Goal: Task Accomplishment & Management: Manage account settings

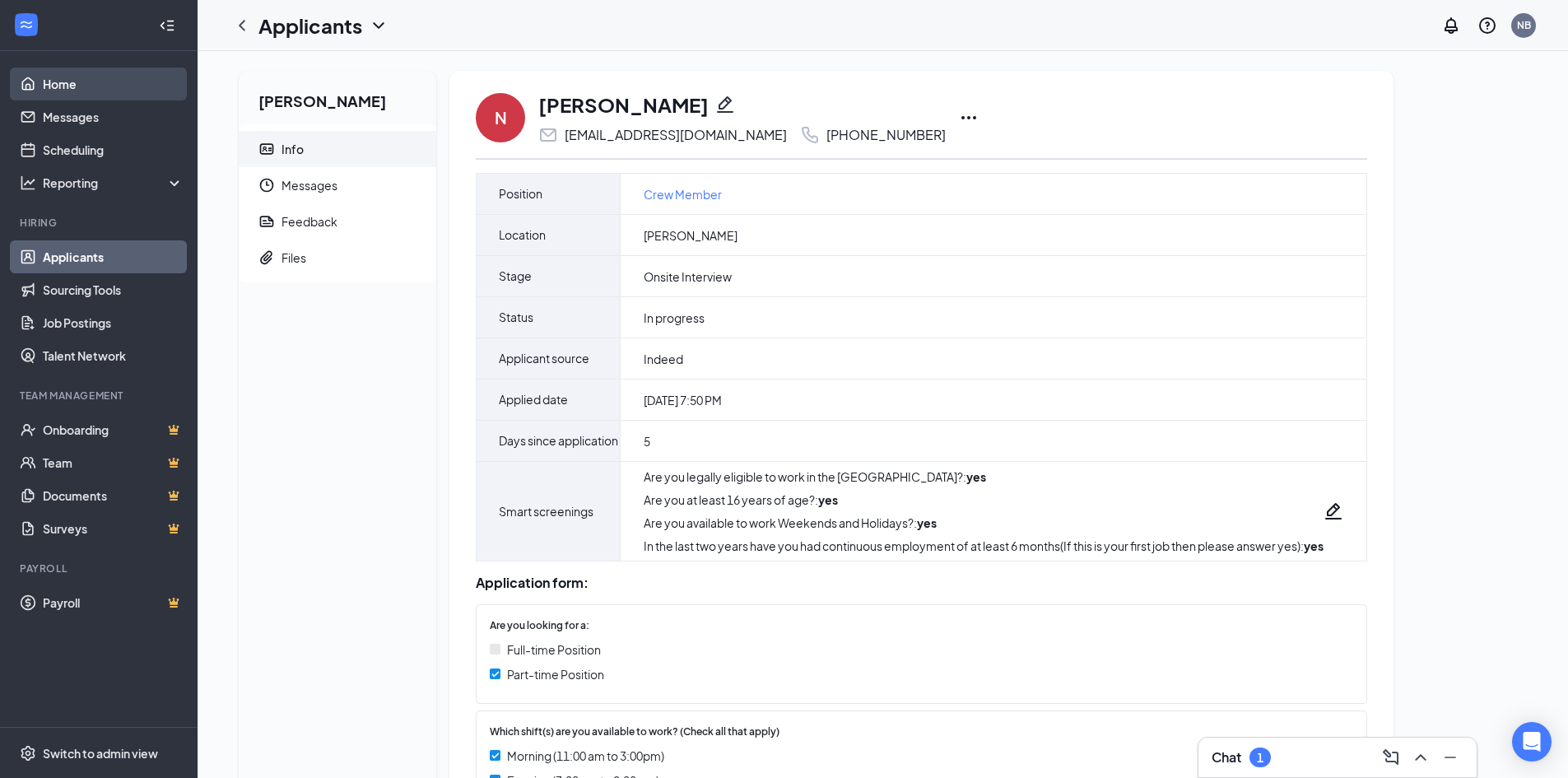
click at [65, 80] on link "Home" at bounding box center [114, 83] width 141 height 33
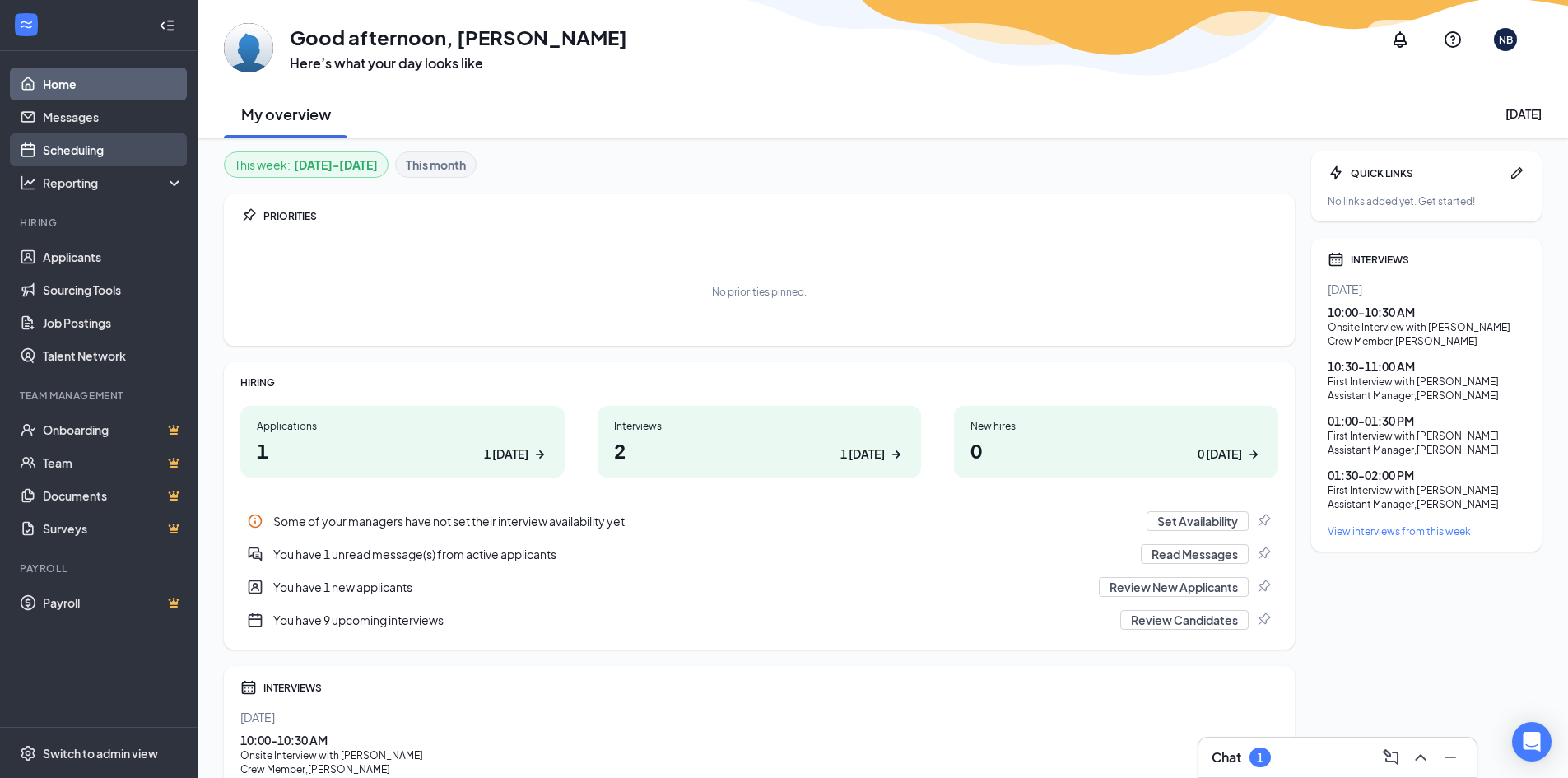
click at [90, 151] on link "Scheduling" at bounding box center [114, 150] width 141 height 33
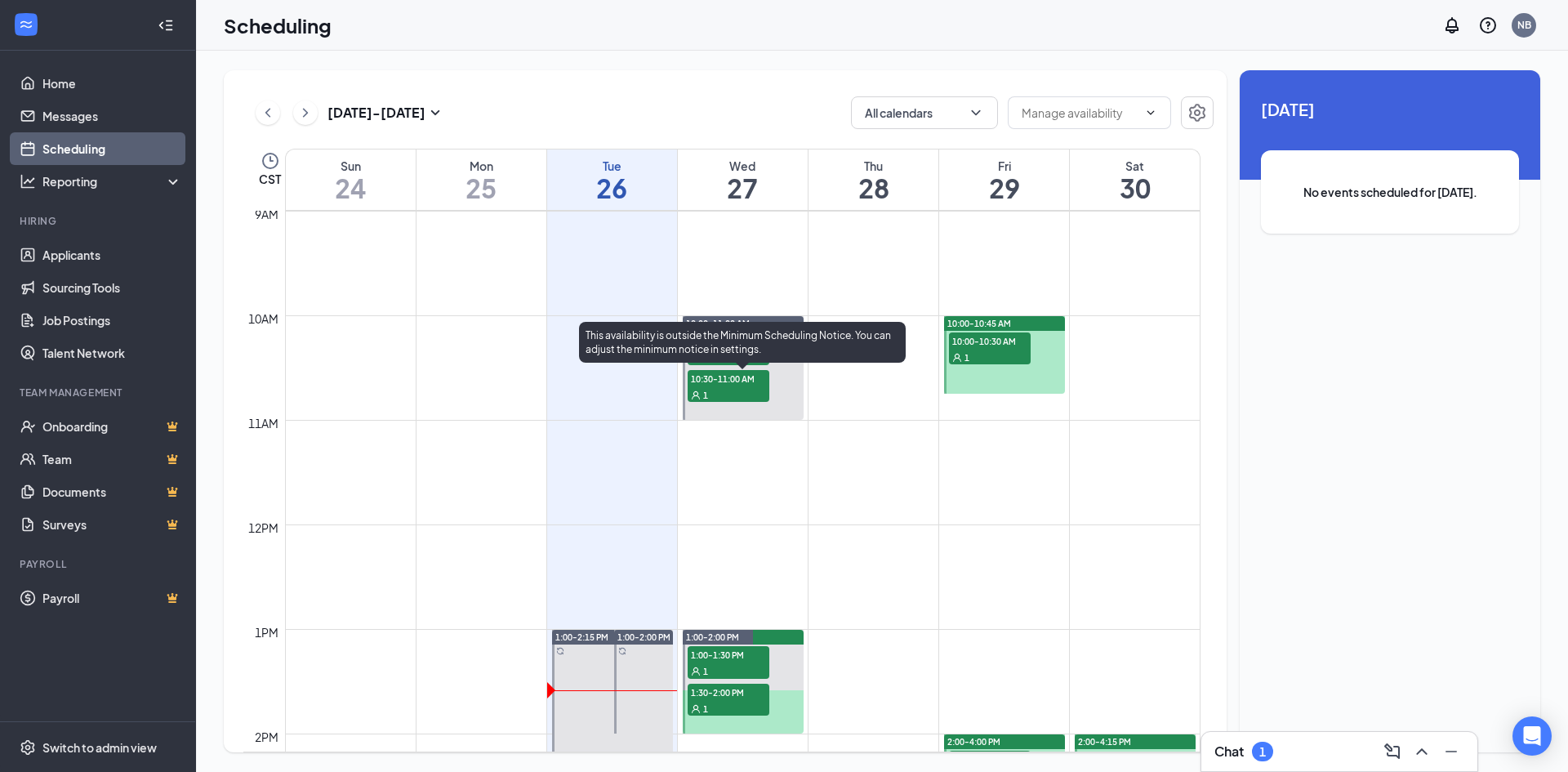
scroll to position [967, 0]
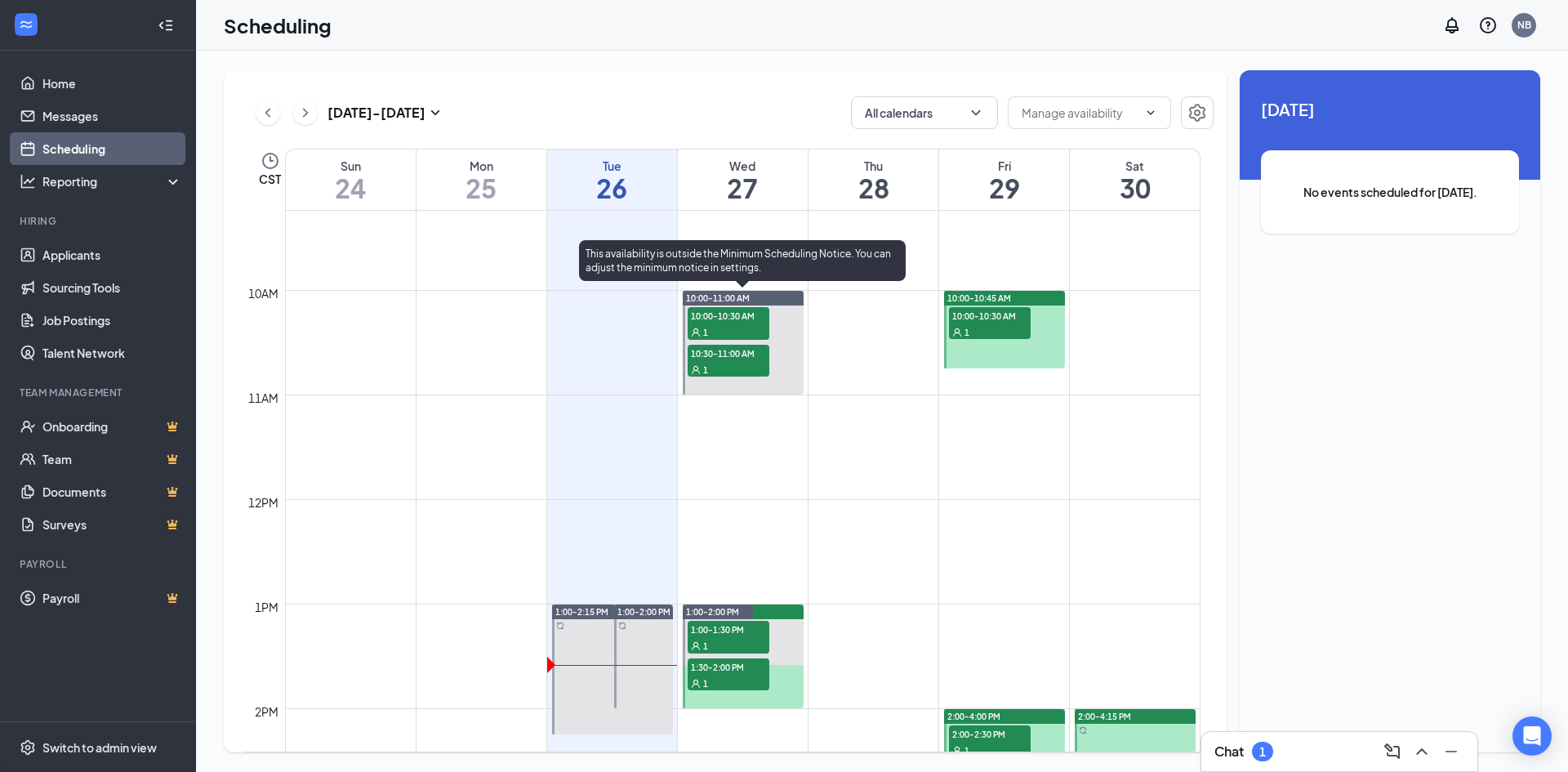
click at [722, 313] on span "10:00-10:30 AM" at bounding box center [729, 315] width 82 height 16
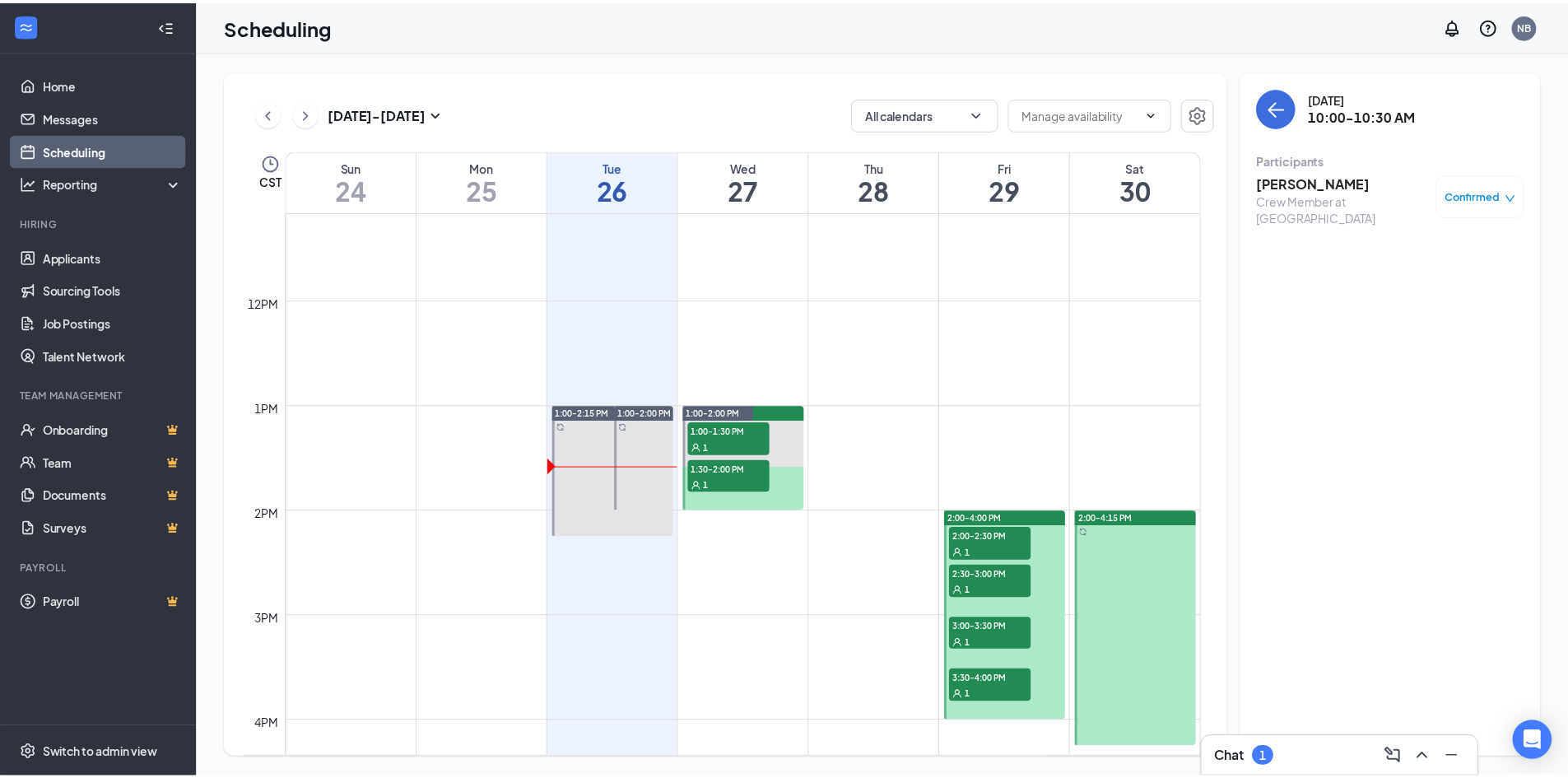
scroll to position [1221, 0]
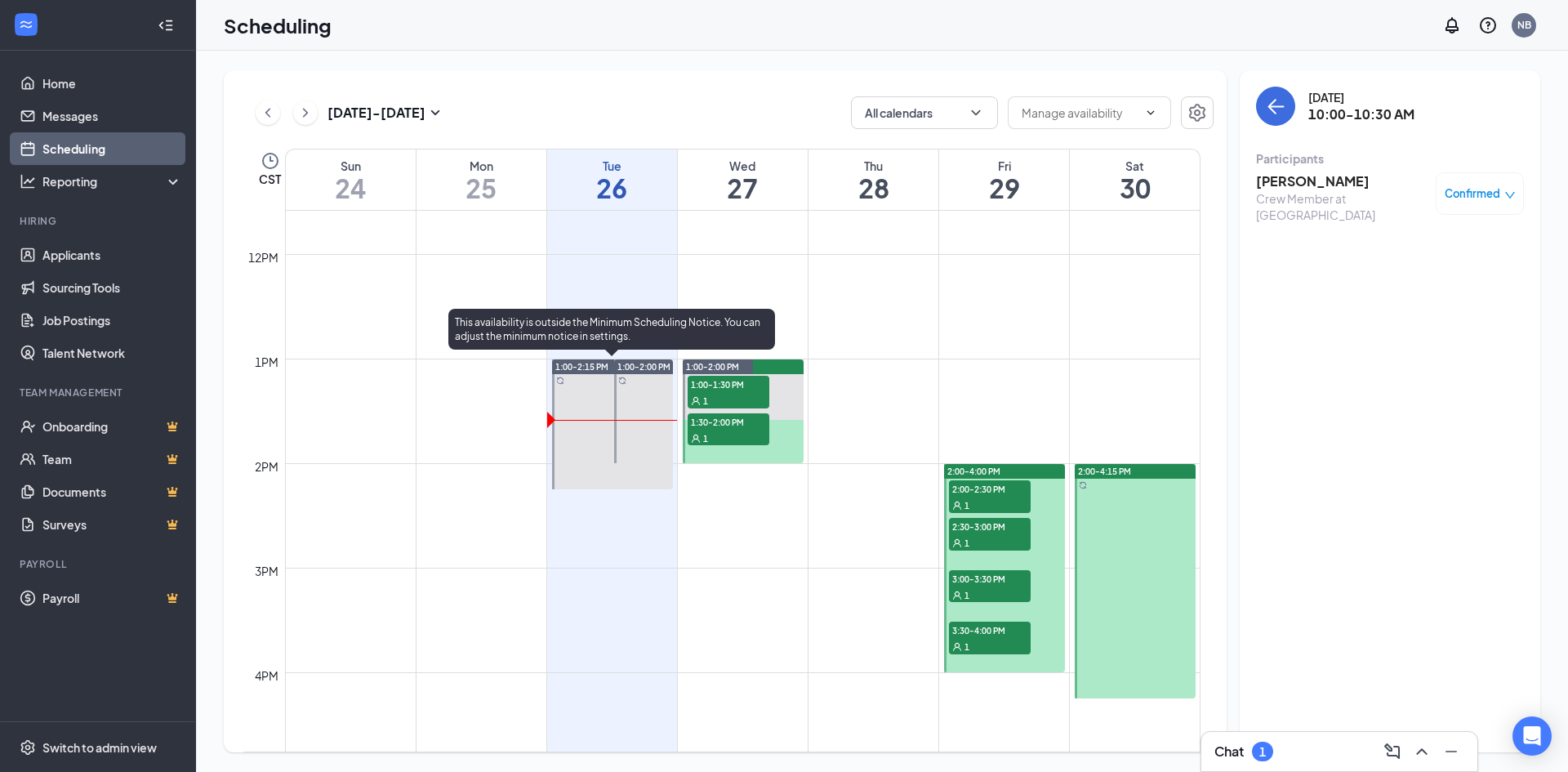
click at [592, 401] on div at bounding box center [613, 424] width 121 height 130
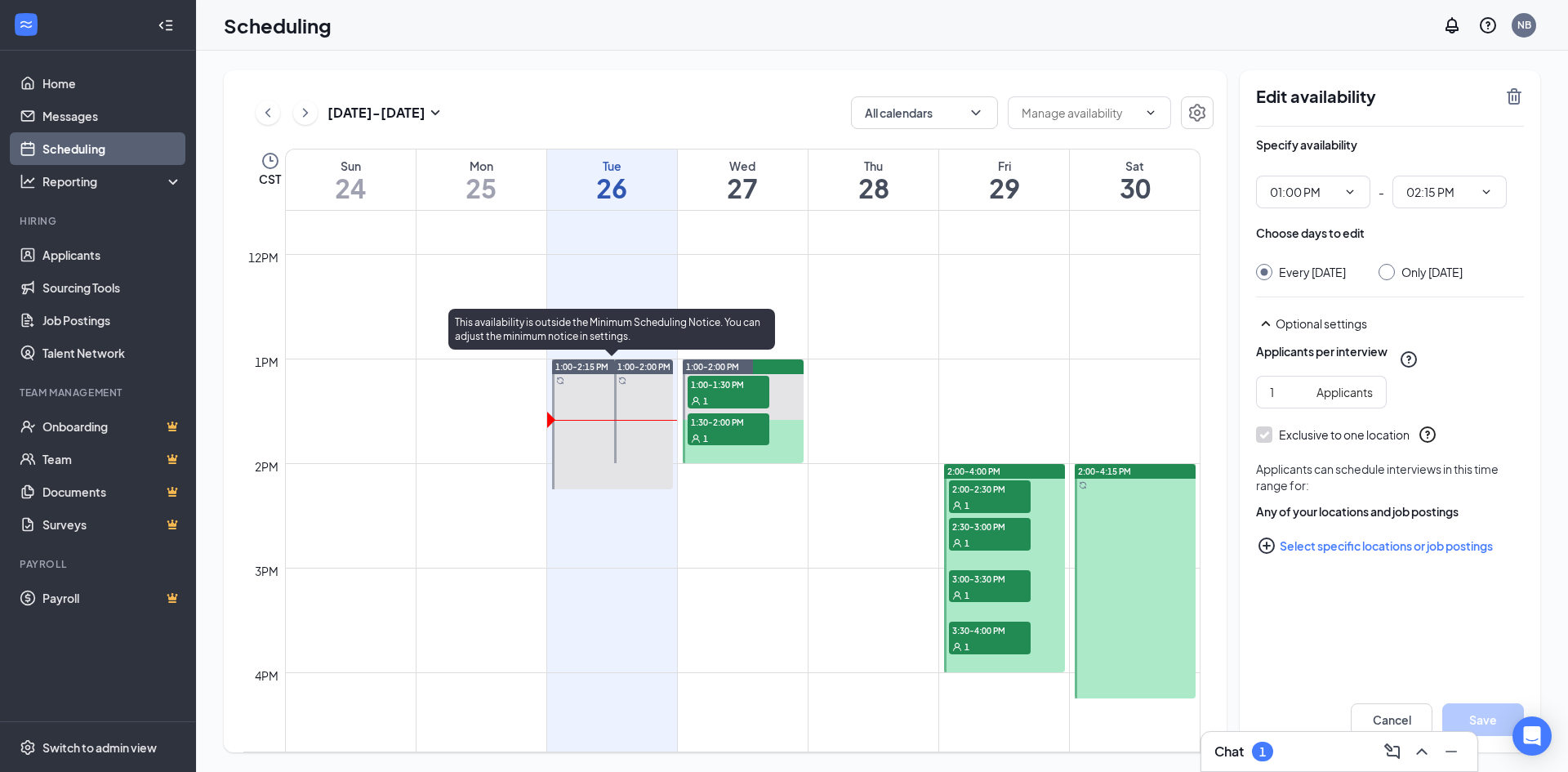
click at [592, 436] on div at bounding box center [613, 424] width 121 height 130
click at [662, 437] on div at bounding box center [644, 412] width 59 height 104
click at [651, 380] on div at bounding box center [644, 412] width 59 height 104
click at [638, 502] on td at bounding box center [743, 502] width 916 height 26
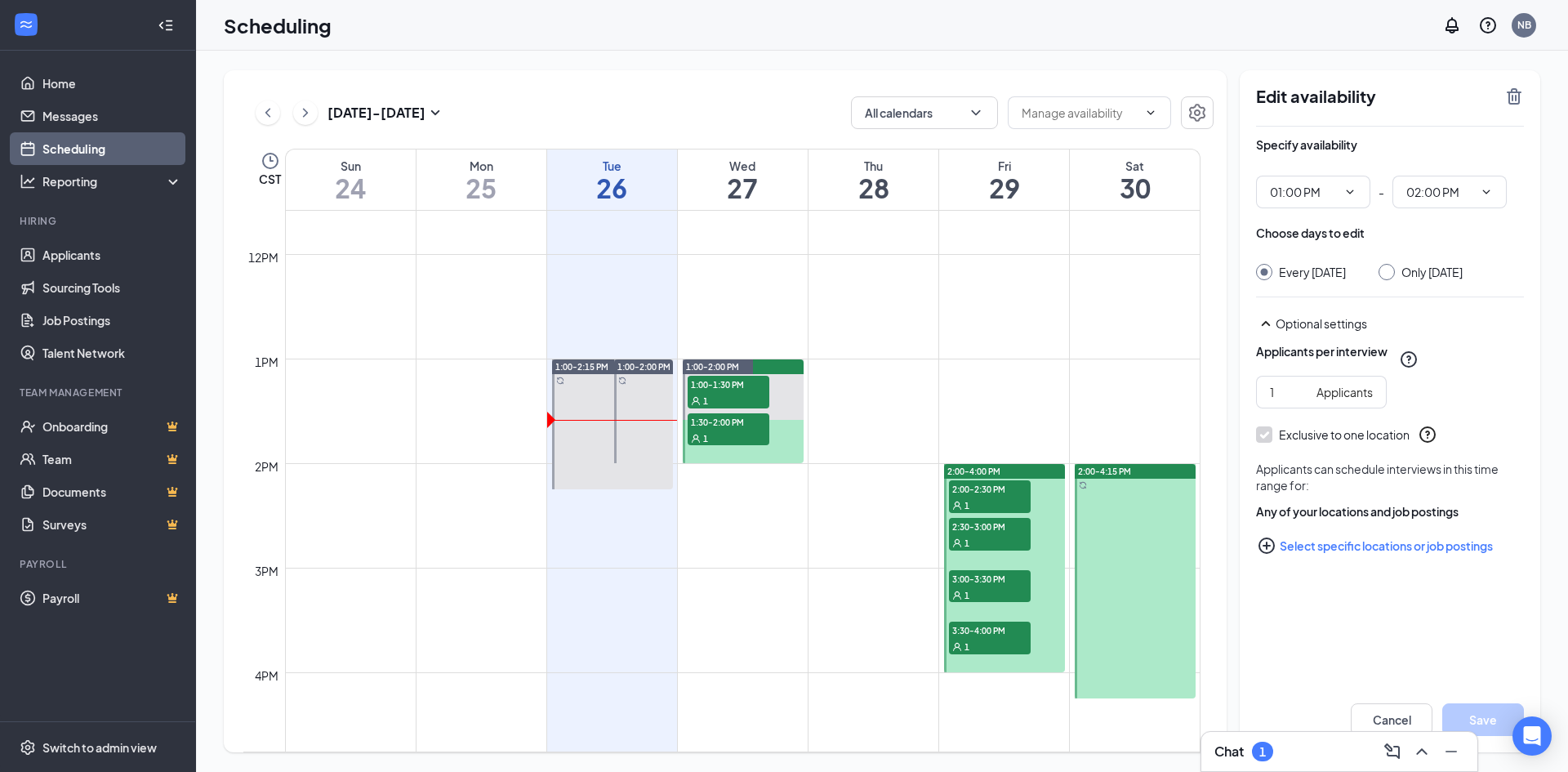
click at [630, 523] on td at bounding box center [743, 529] width 916 height 26
click at [71, 253] on link "Applicants" at bounding box center [113, 254] width 140 height 32
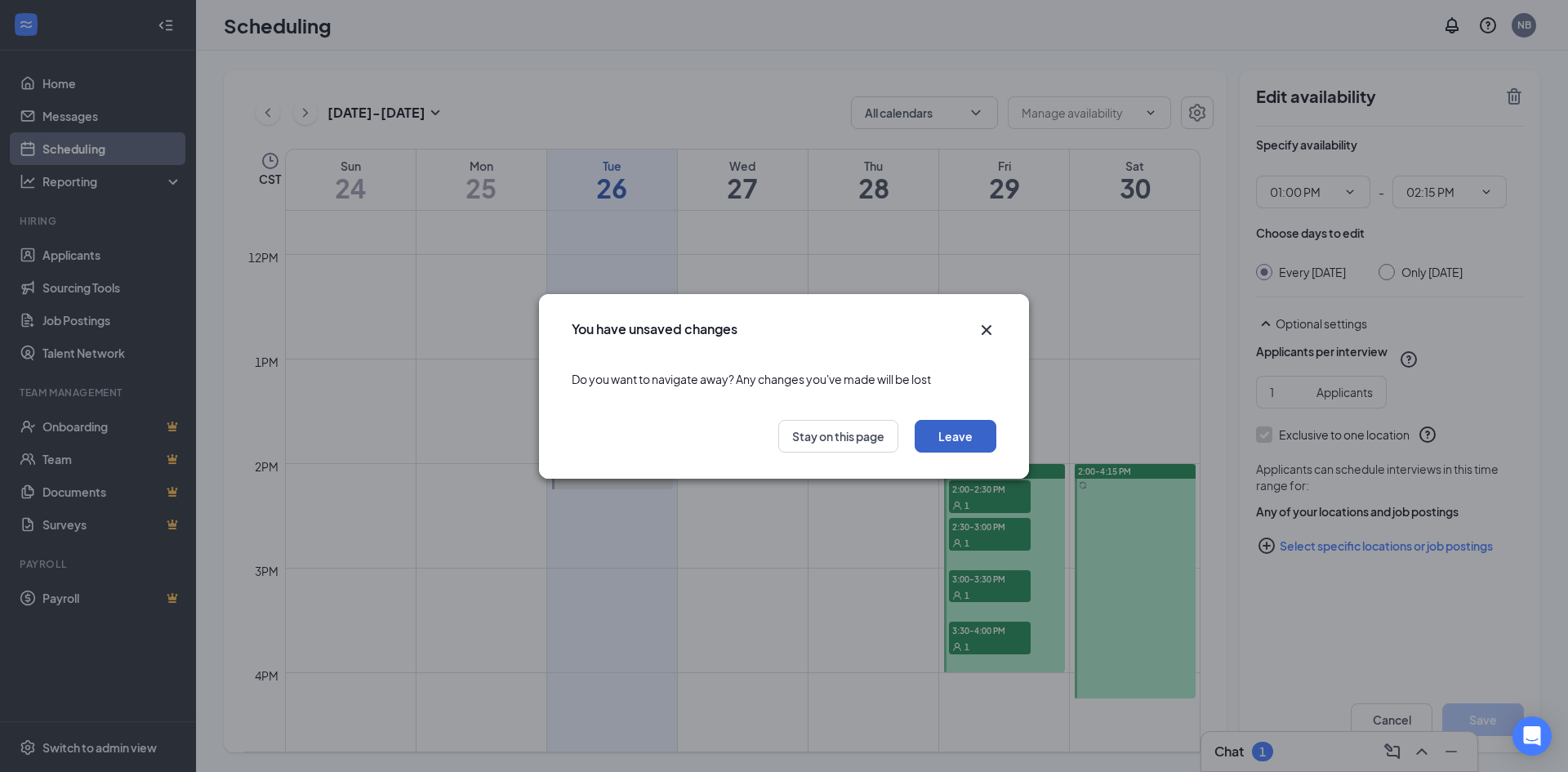
drag, startPoint x: 973, startPoint y: 442, endPoint x: 959, endPoint y: 438, distance: 14.6
click at [972, 441] on button "Leave" at bounding box center [956, 436] width 82 height 32
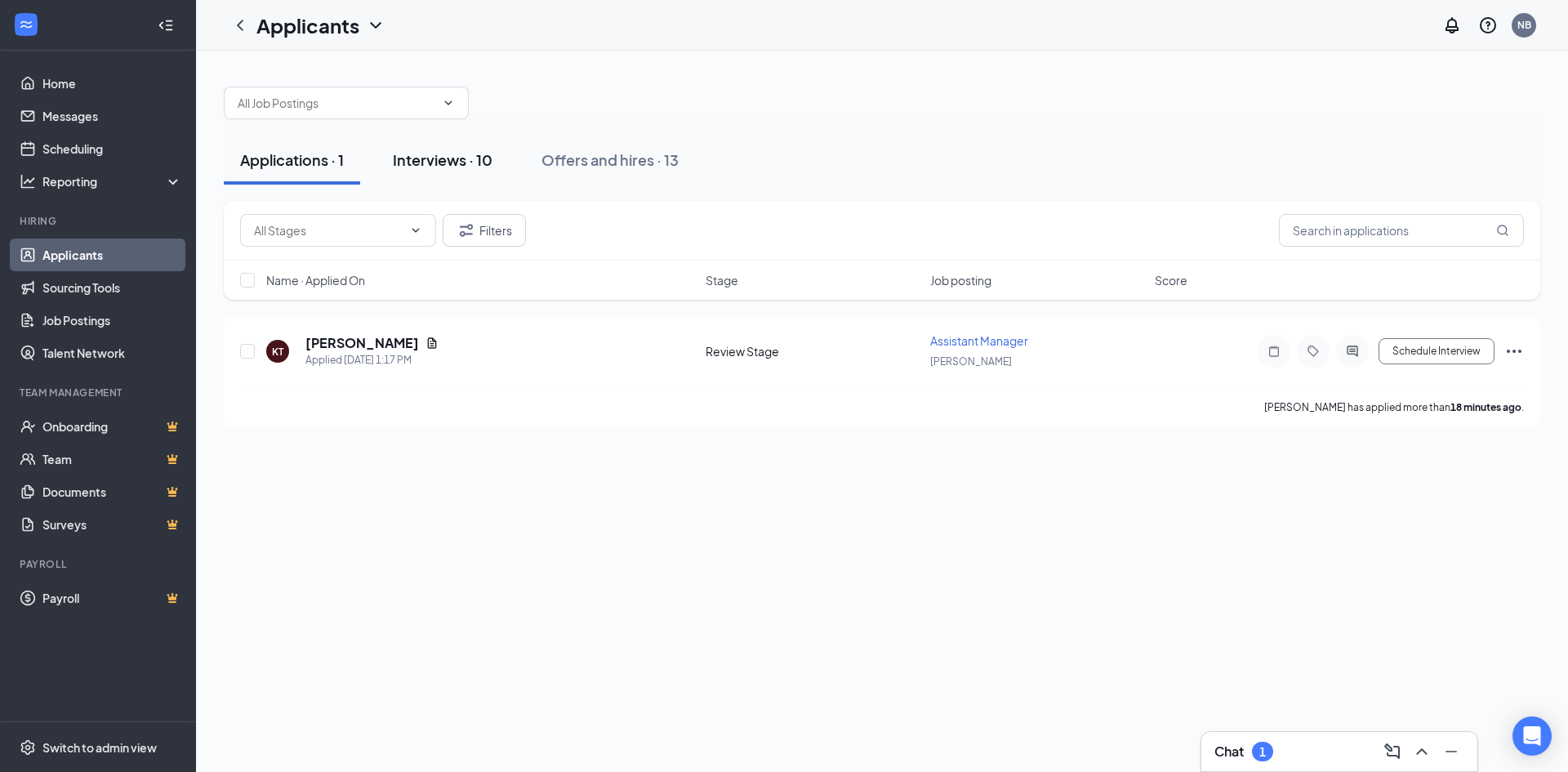
click at [440, 163] on div "Interviews · 10" at bounding box center [442, 160] width 100 height 20
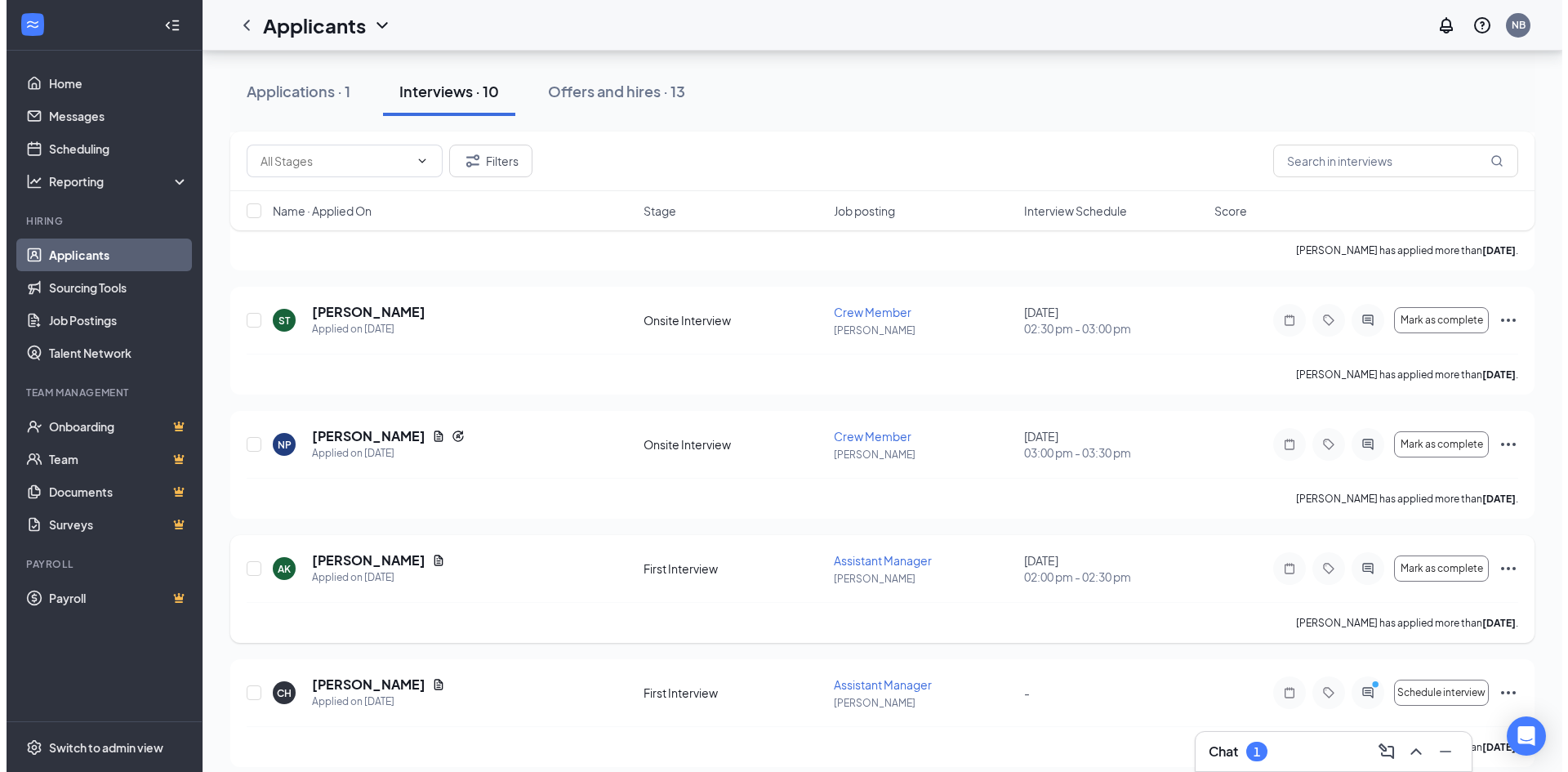
scroll to position [789, 0]
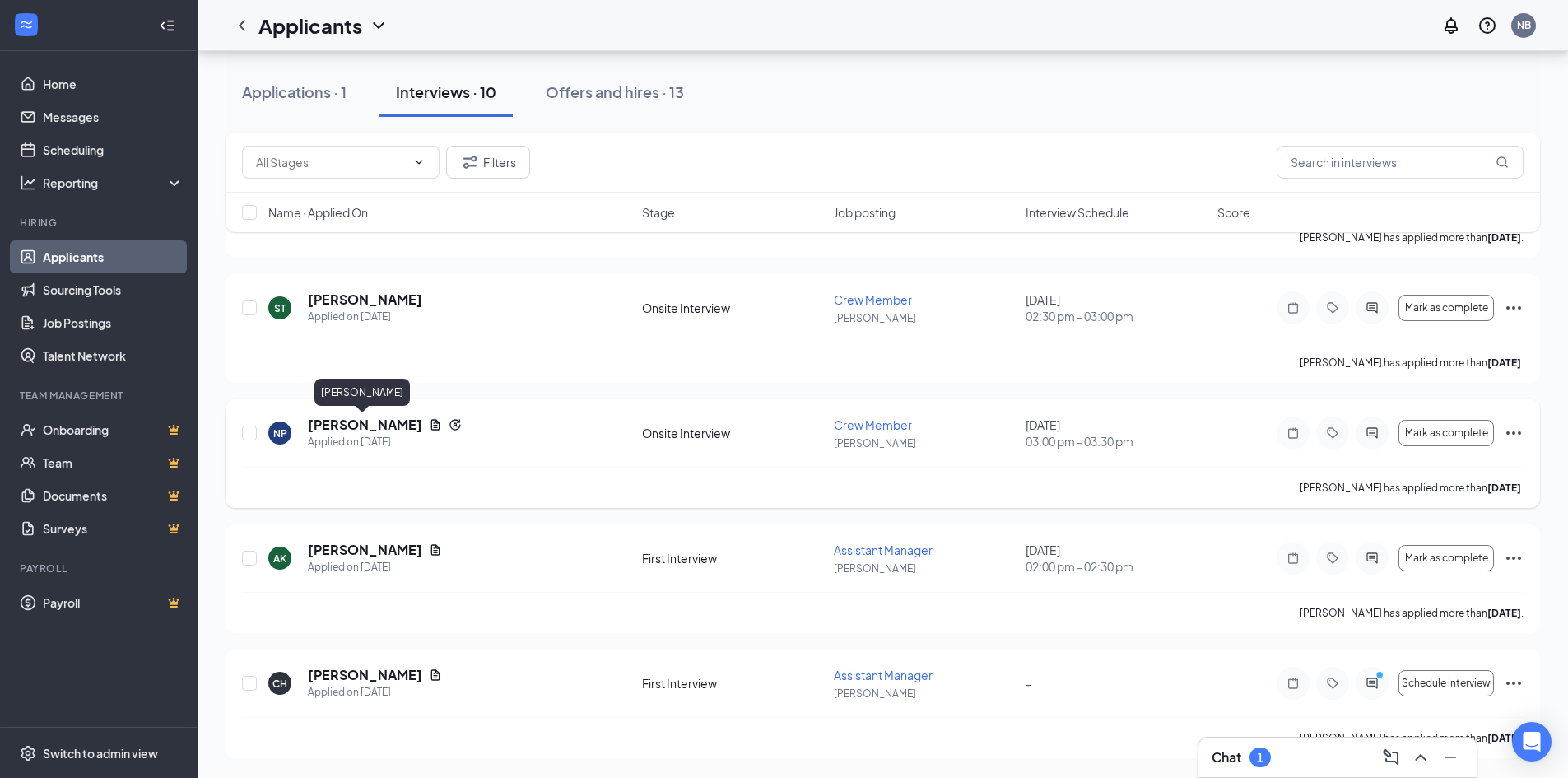
click at [339, 418] on h5 "[PERSON_NAME]" at bounding box center [365, 424] width 114 height 18
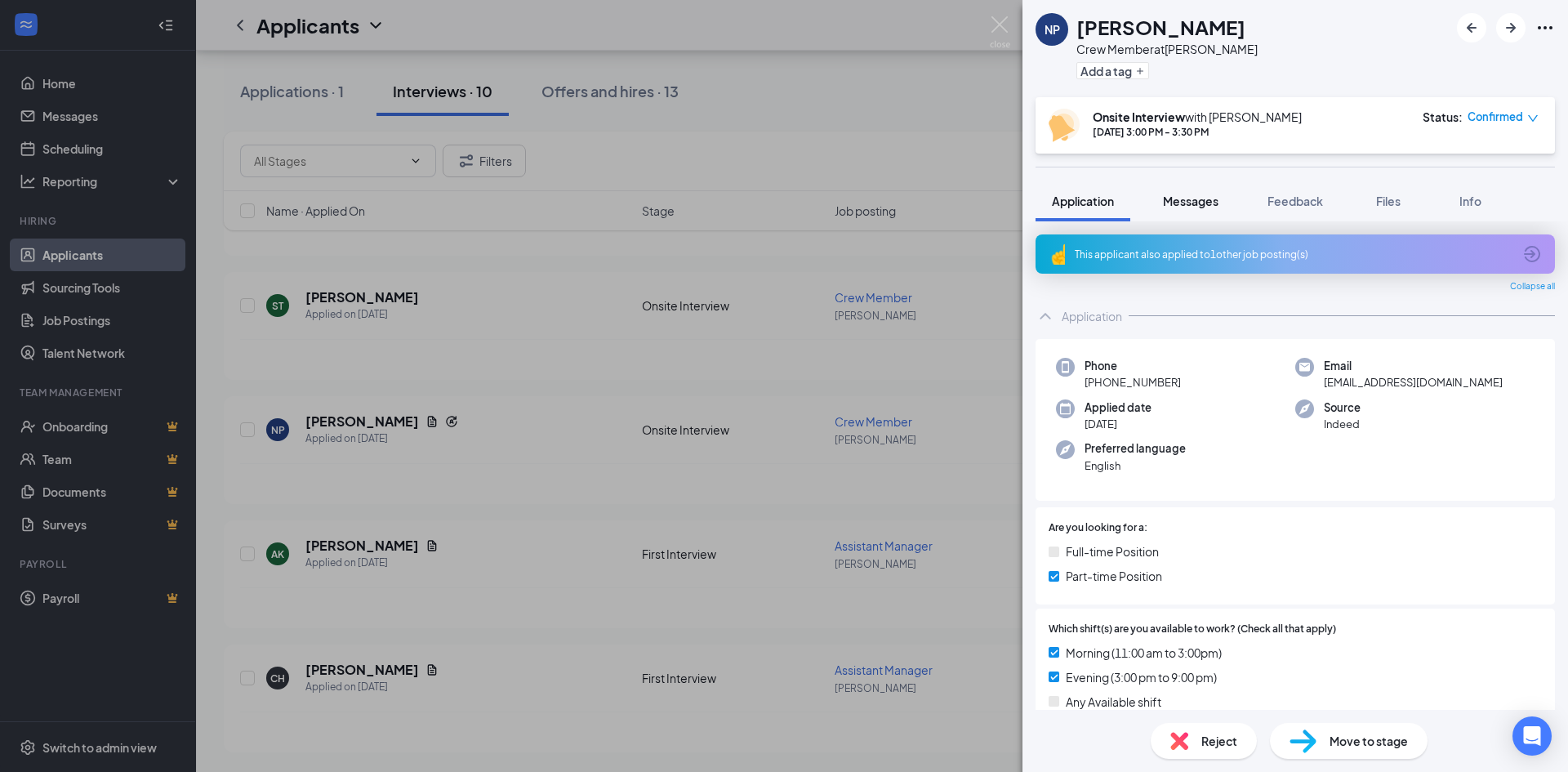
click at [1199, 201] on span "Messages" at bounding box center [1191, 201] width 55 height 15
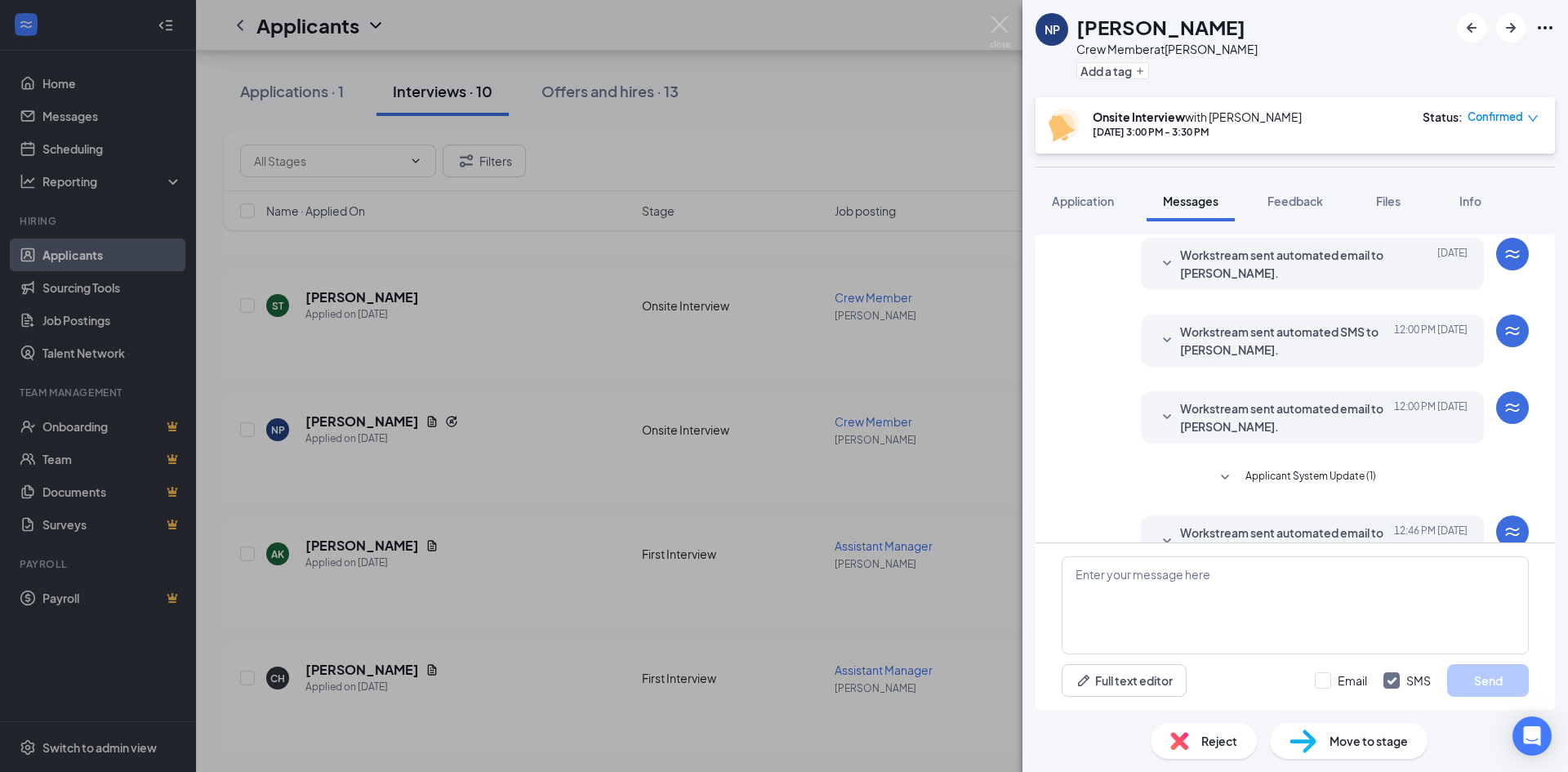
scroll to position [453, 0]
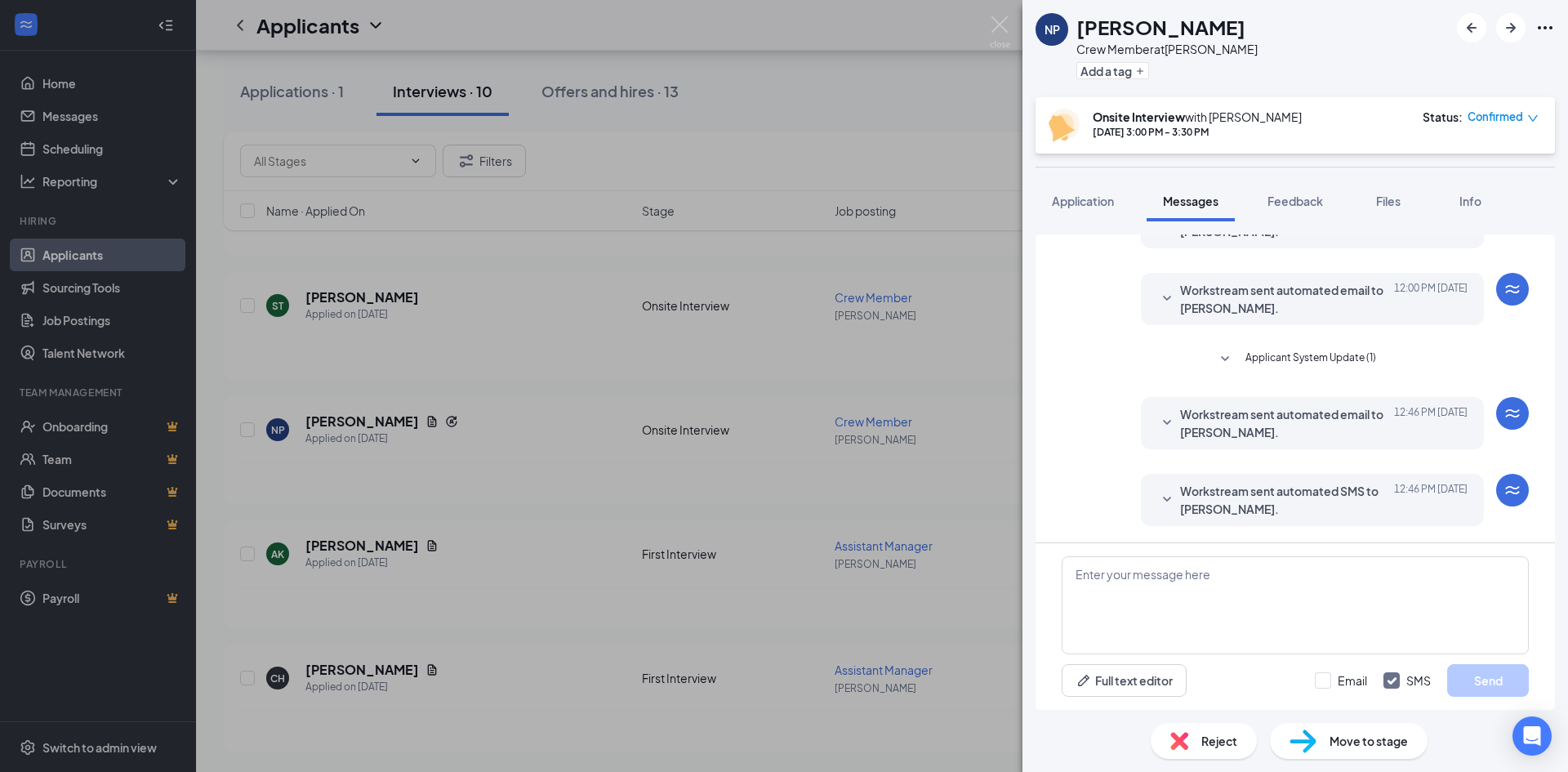
click at [1157, 302] on icon "SmallChevronDown" at bounding box center [1167, 299] width 20 height 20
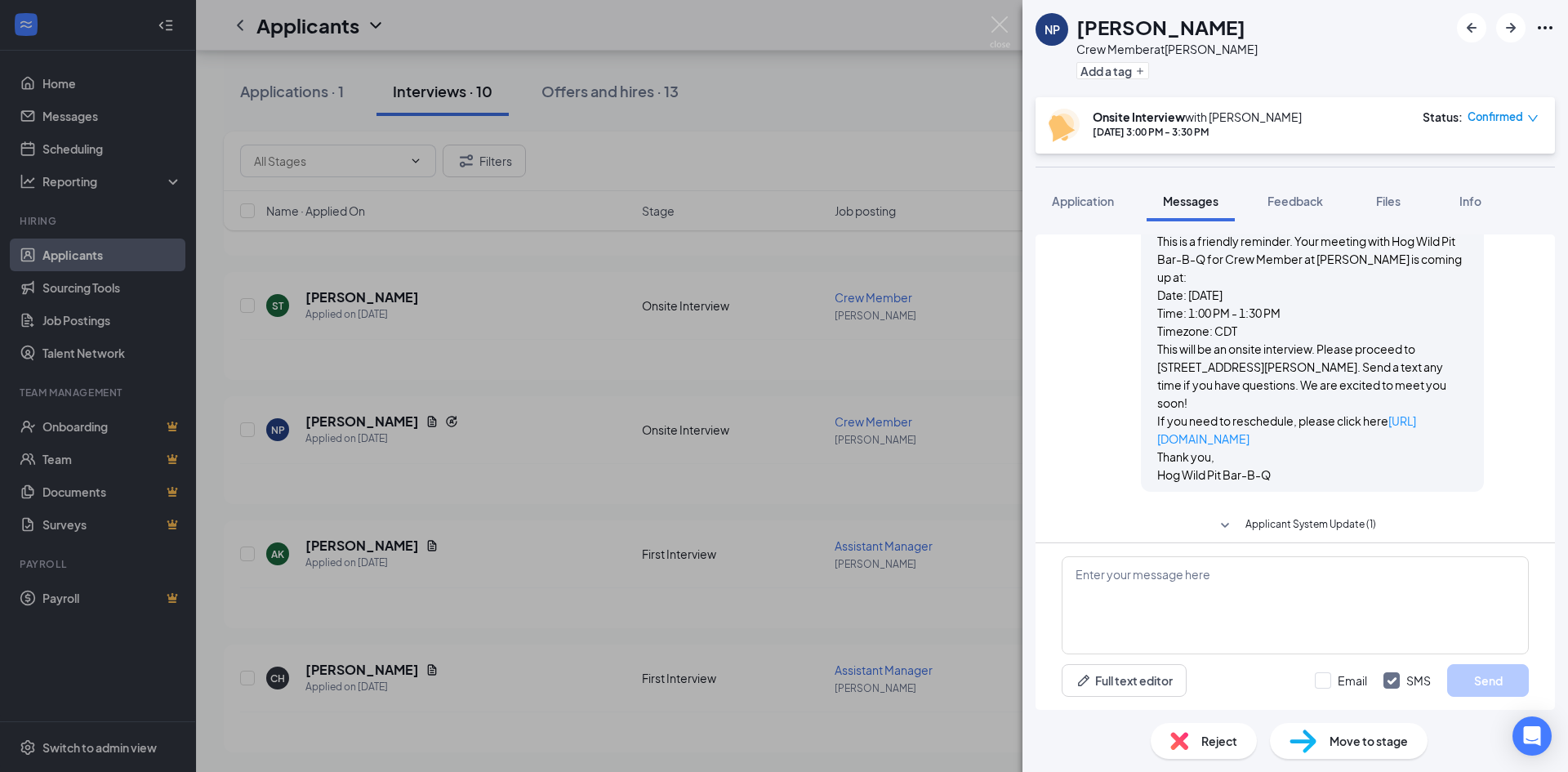
scroll to position [617, 0]
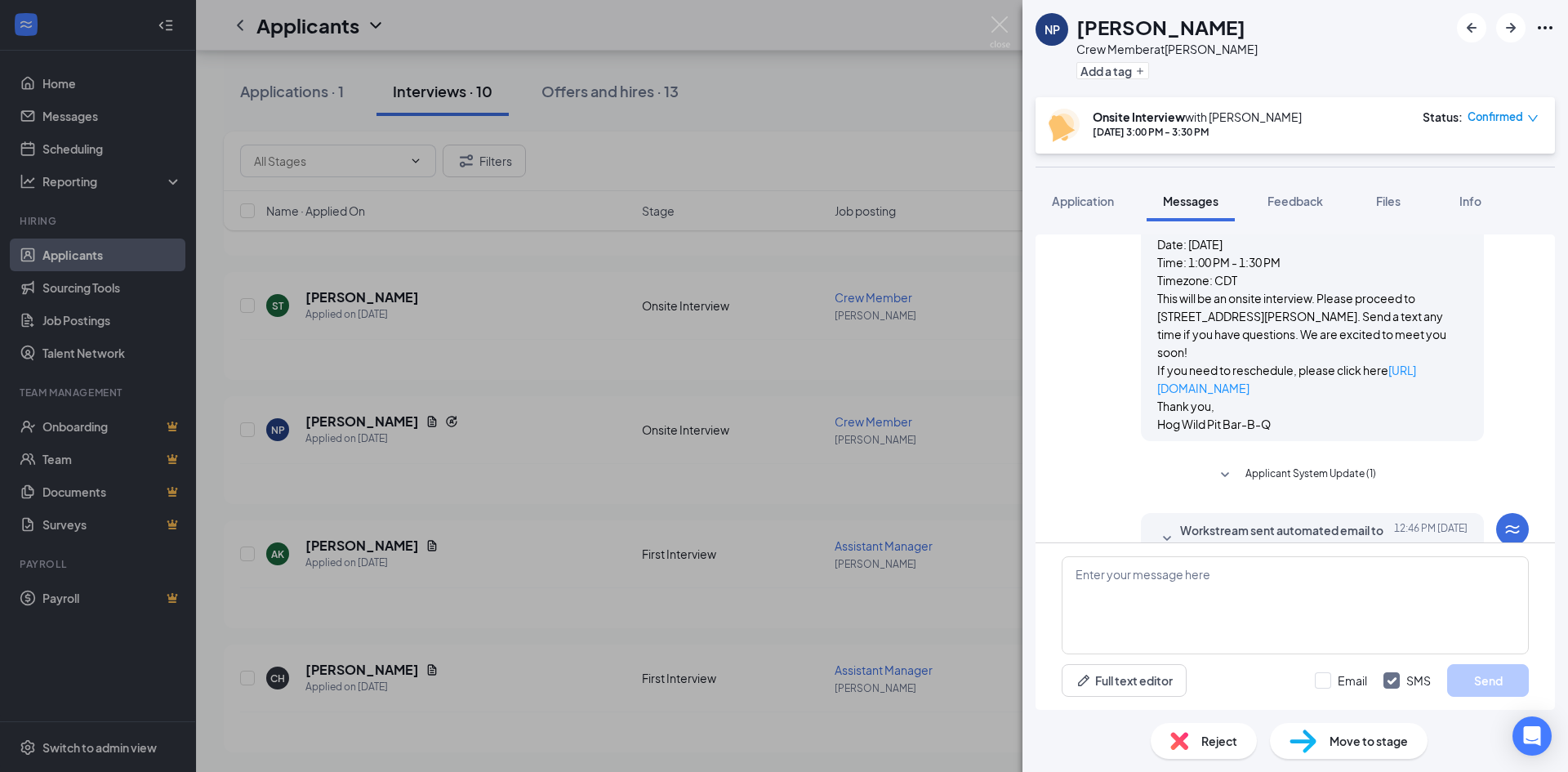
click at [1216, 465] on icon "SmallChevronDown" at bounding box center [1225, 475] width 20 height 20
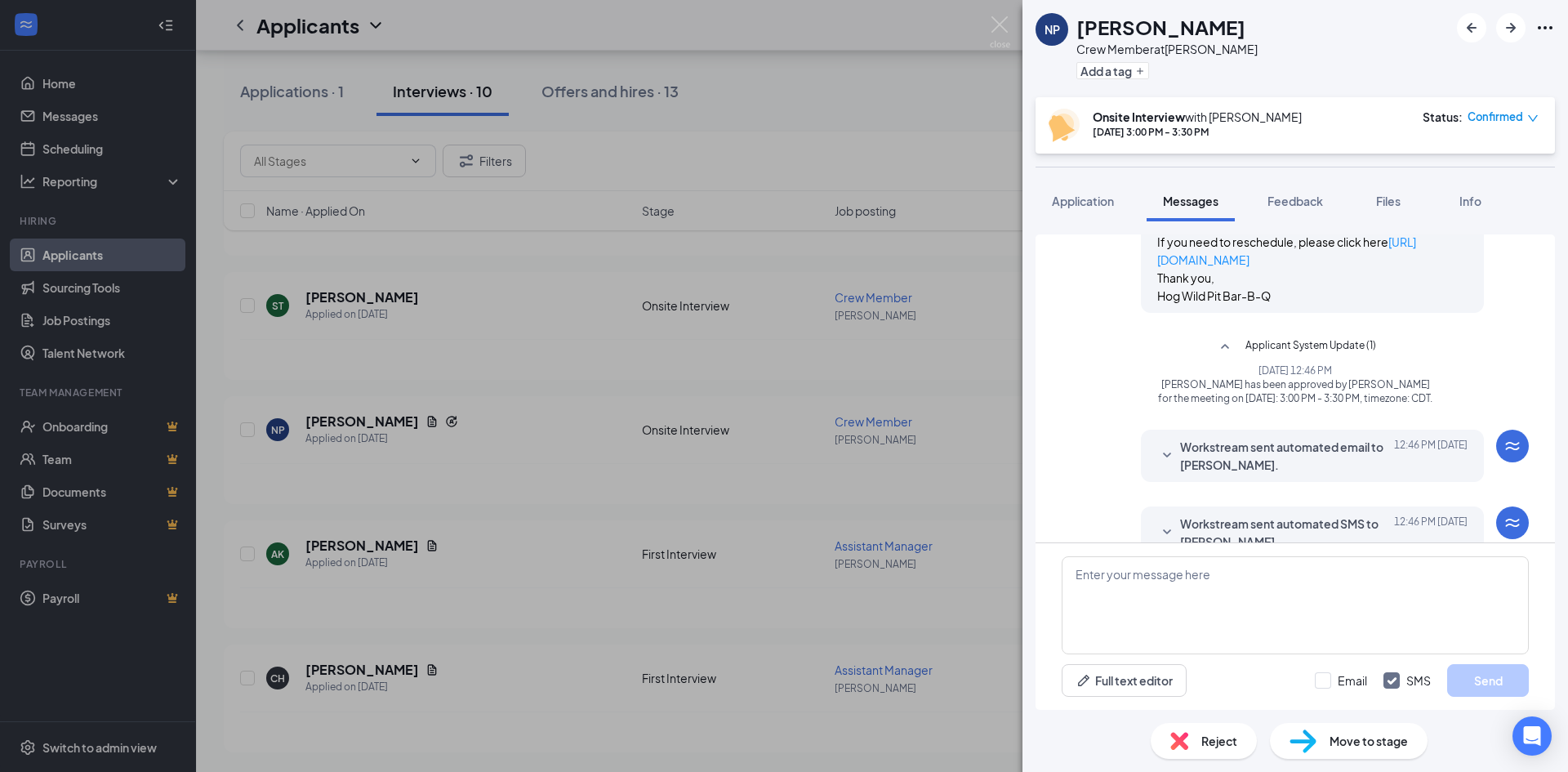
scroll to position [756, 0]
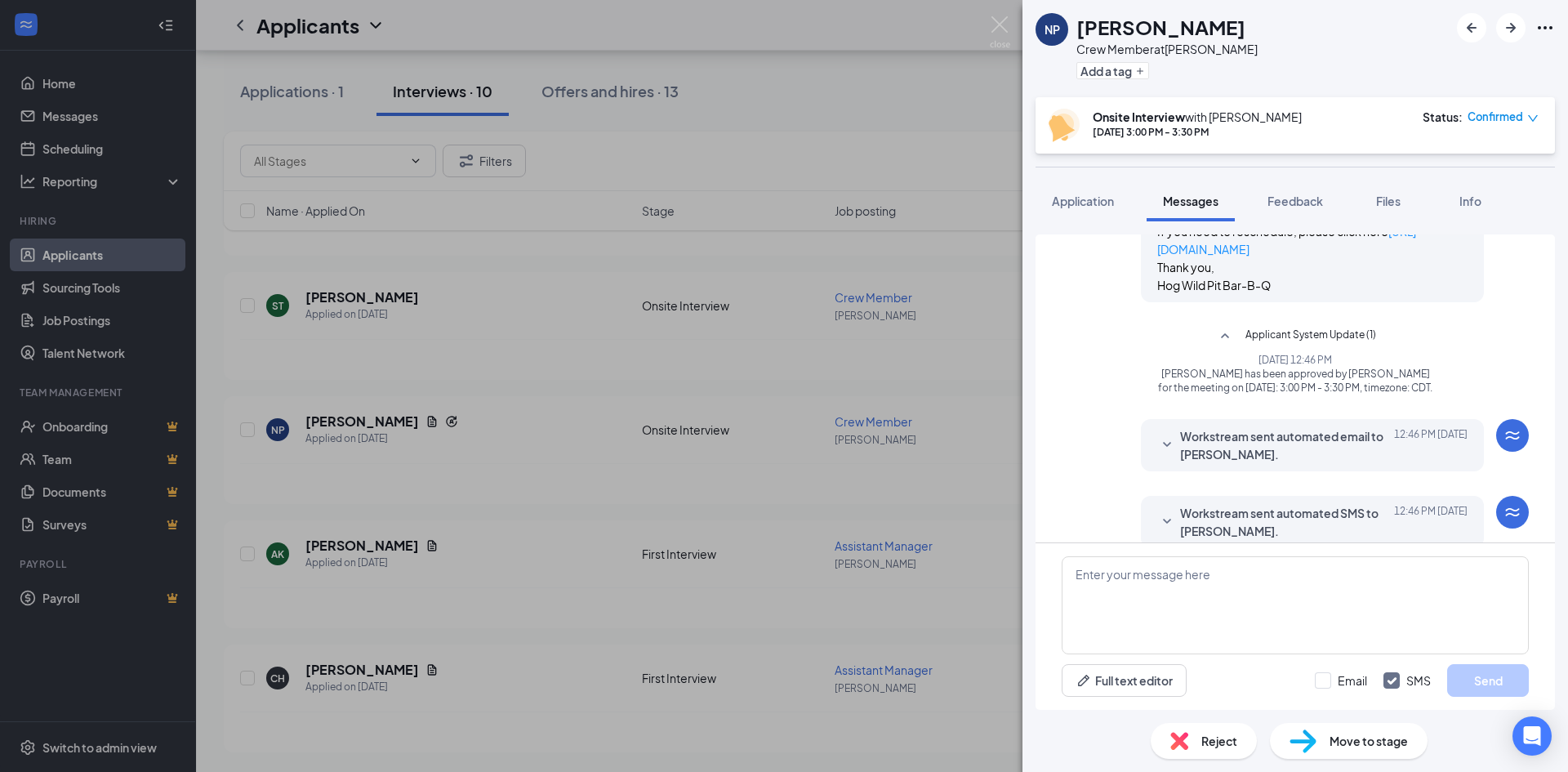
click at [1157, 436] on icon "SmallChevronDown" at bounding box center [1167, 445] width 20 height 20
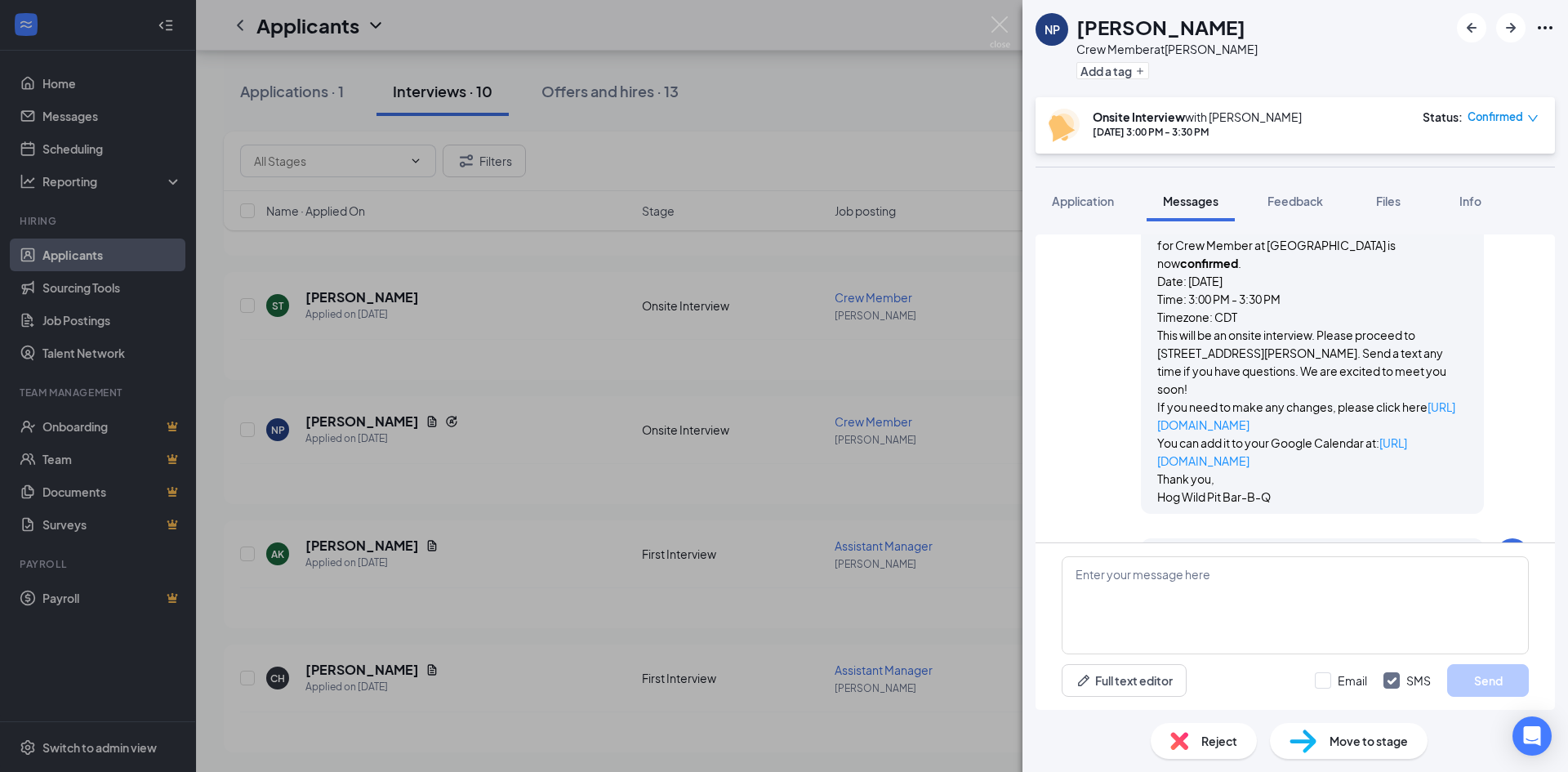
scroll to position [1035, 0]
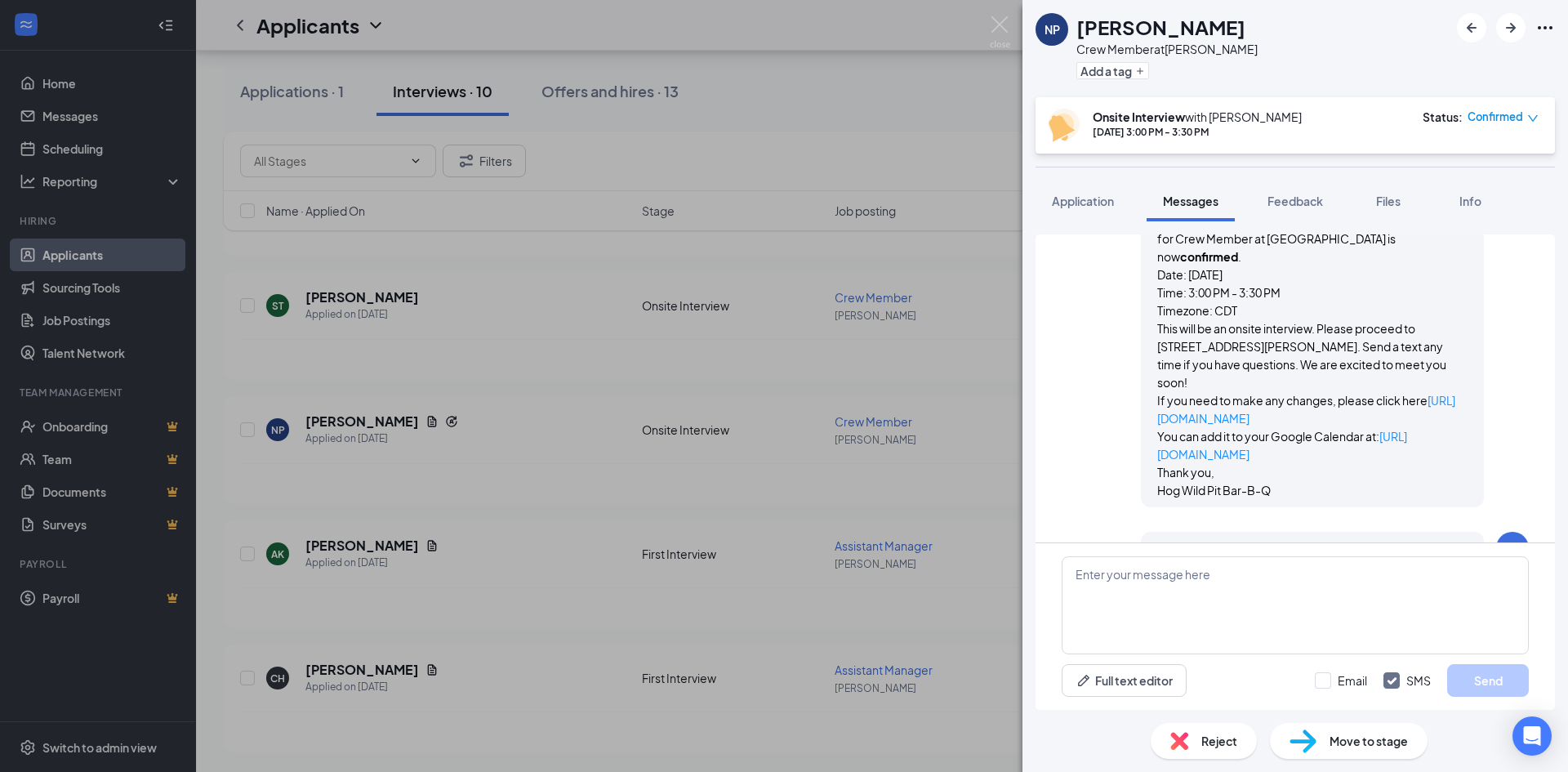
click at [1157, 548] on icon "SmallChevronDown" at bounding box center [1167, 558] width 20 height 20
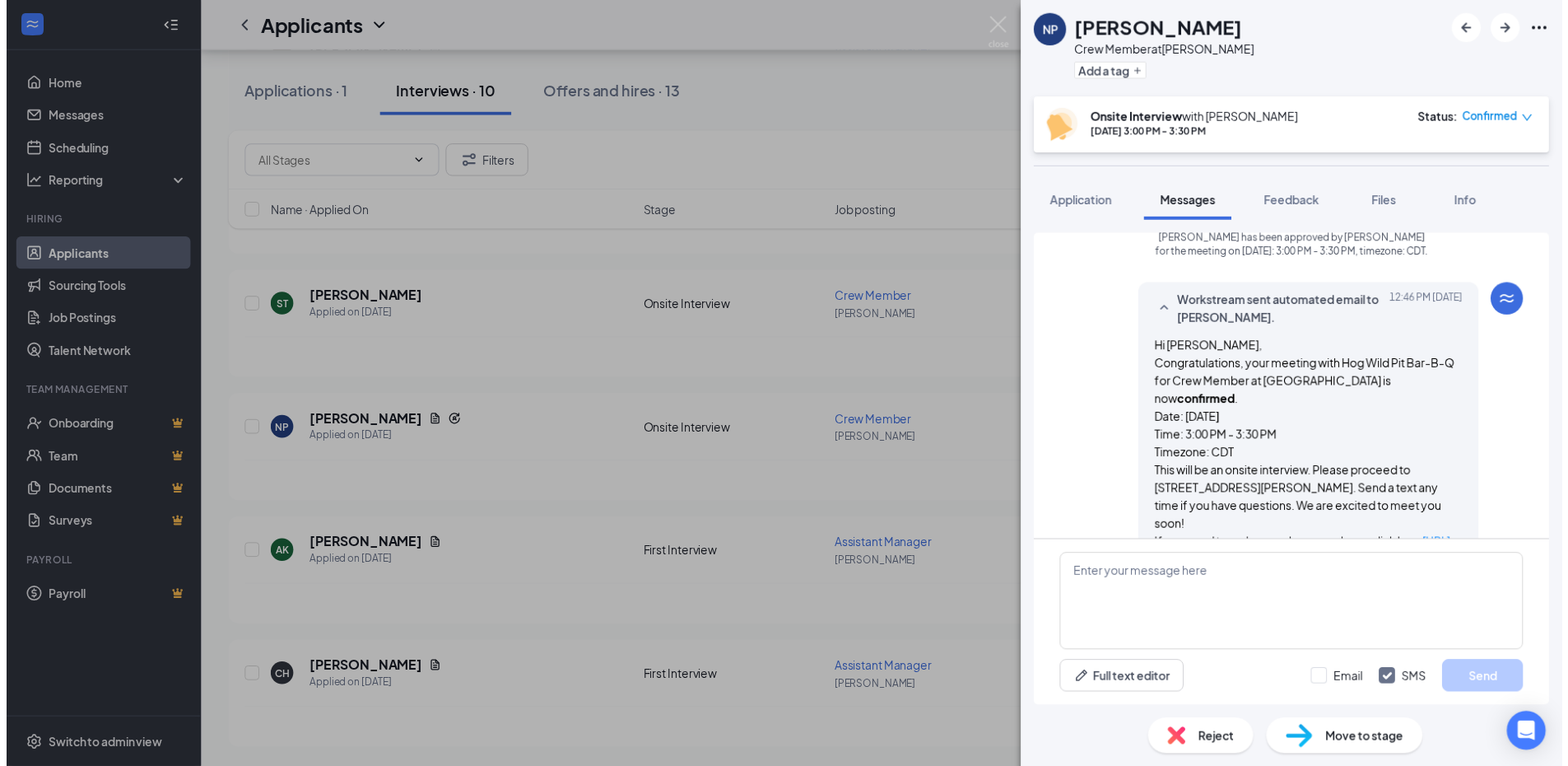
scroll to position [887, 0]
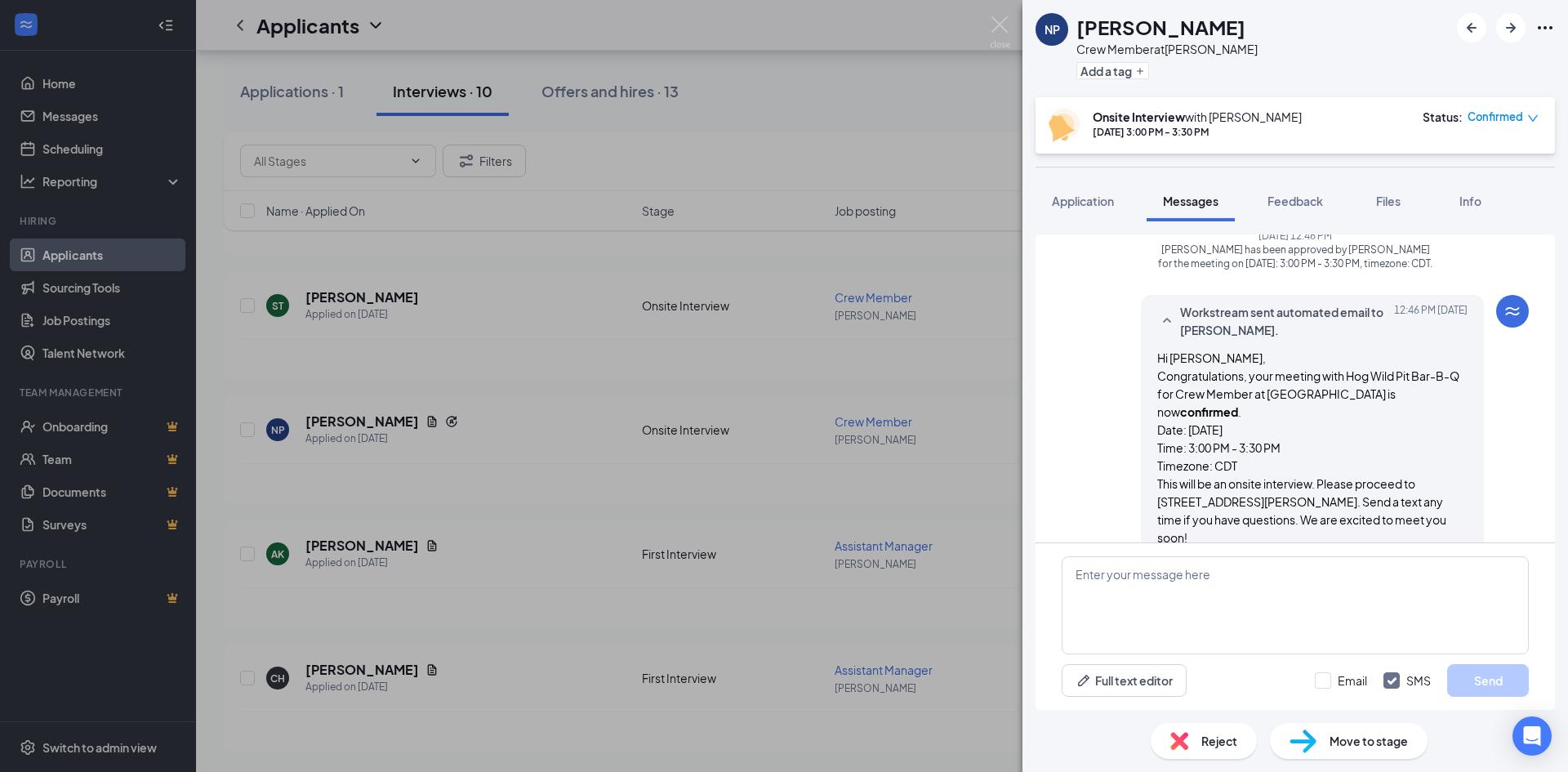
click at [652, 348] on div "NP [PERSON_NAME] Crew Member at [PERSON_NAME] Add a tag Onsite Interview with […" at bounding box center [784, 386] width 1568 height 772
